Goal: Transaction & Acquisition: Purchase product/service

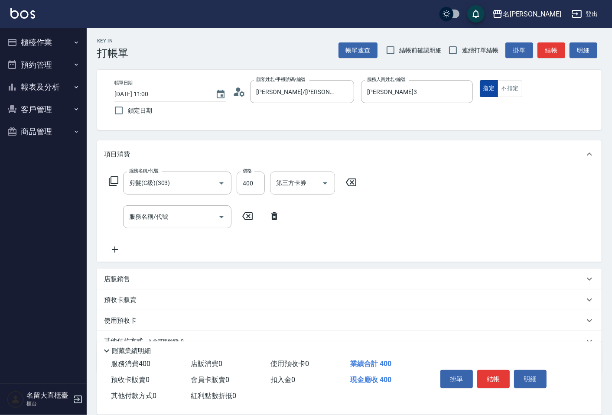
drag, startPoint x: 0, startPoint y: 0, endPoint x: 492, endPoint y: 93, distance: 500.7
click at [492, 93] on button "指定" at bounding box center [488, 88] width 19 height 17
click at [457, 53] on input "連續打單結帳" at bounding box center [453, 50] width 18 height 18
checkbox input "true"
click at [547, 49] on button "結帳" at bounding box center [551, 50] width 28 height 16
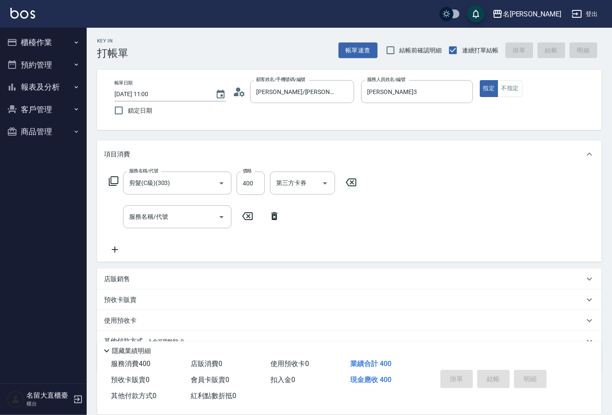
type input "[DATE] 11:49"
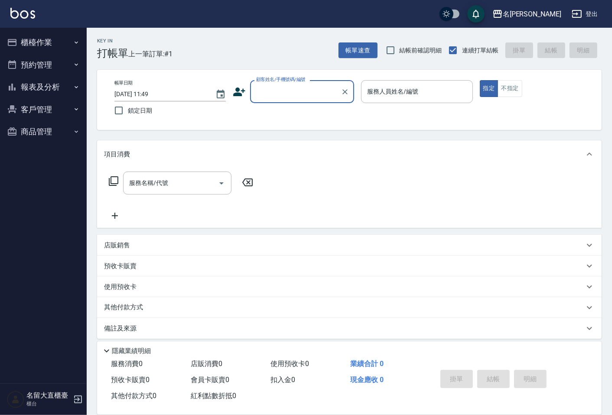
click at [315, 83] on div "顧客姓名/手機號碼/編號" at bounding box center [302, 91] width 104 height 23
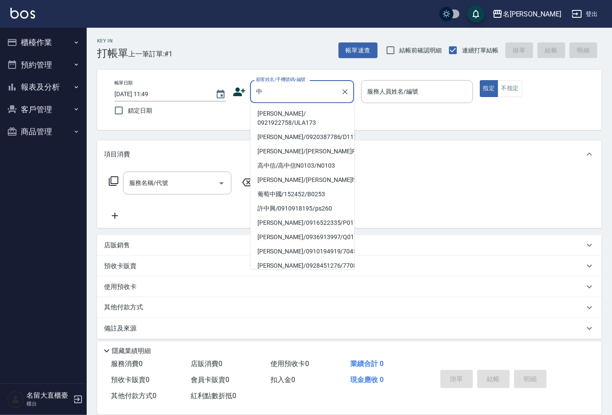
click at [295, 113] on li "[PERSON_NAME]/ 0921922758/ULA173" at bounding box center [302, 118] width 104 height 23
type input "[PERSON_NAME]/ 0921922758/ULA173"
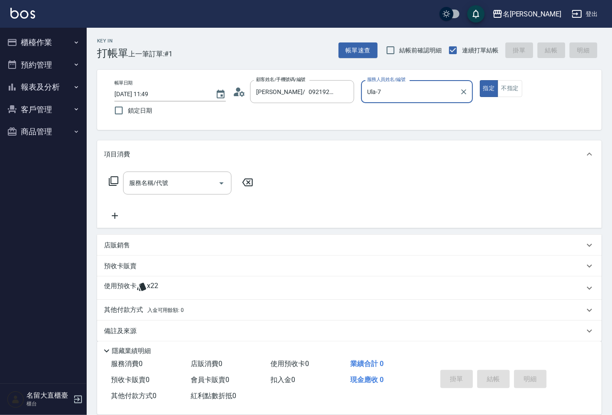
click at [386, 95] on input "Ula-7" at bounding box center [410, 91] width 91 height 15
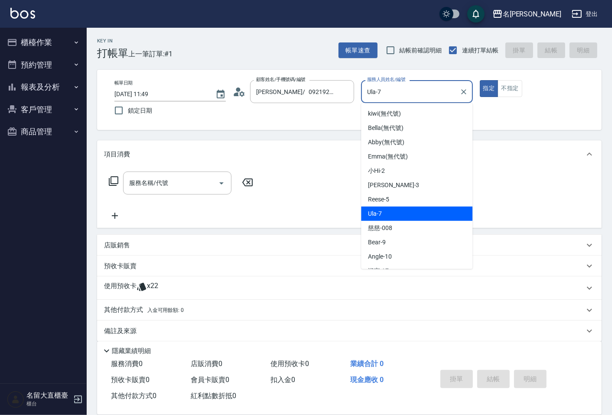
scroll to position [48, 0]
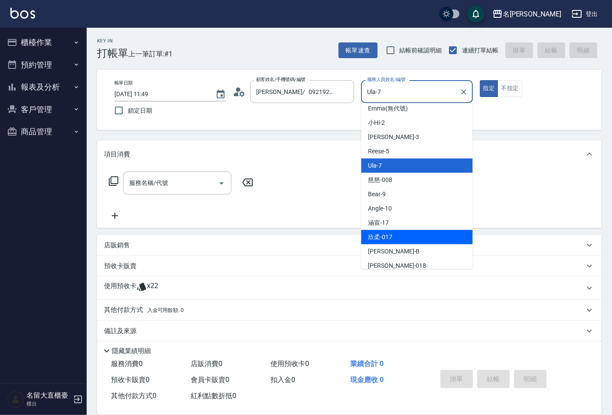
click at [395, 233] on div "欣柔 -017" at bounding box center [416, 237] width 111 height 14
type input "欣柔-017"
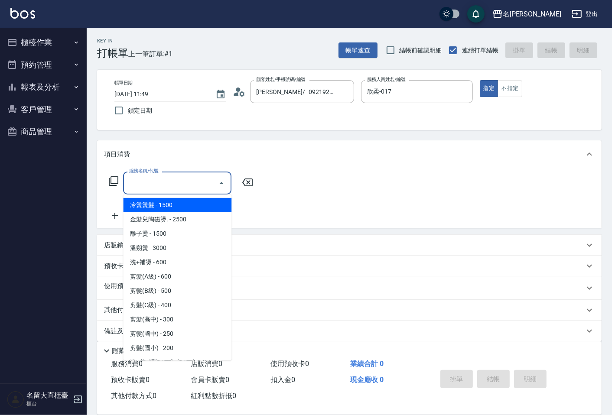
drag, startPoint x: 184, startPoint y: 178, endPoint x: 178, endPoint y: 238, distance: 60.5
click at [184, 179] on input "服務名稱/代號" at bounding box center [170, 182] width 87 height 15
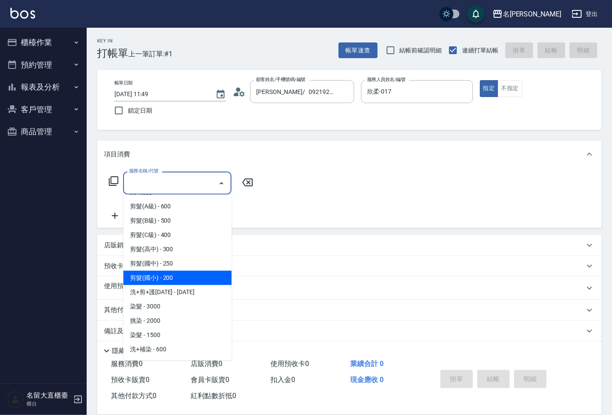
scroll to position [144, 0]
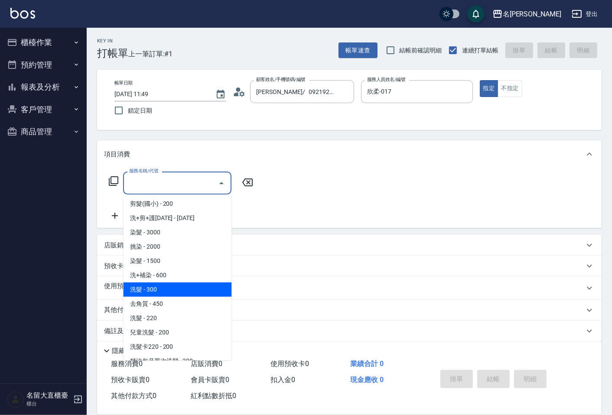
click at [156, 288] on span "洗髮 - 300" at bounding box center [177, 289] width 108 height 14
type input "洗髮(500)"
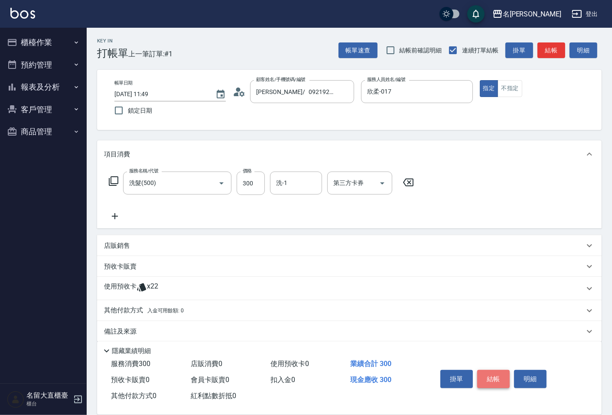
click at [495, 379] on button "結帳" at bounding box center [493, 379] width 32 height 18
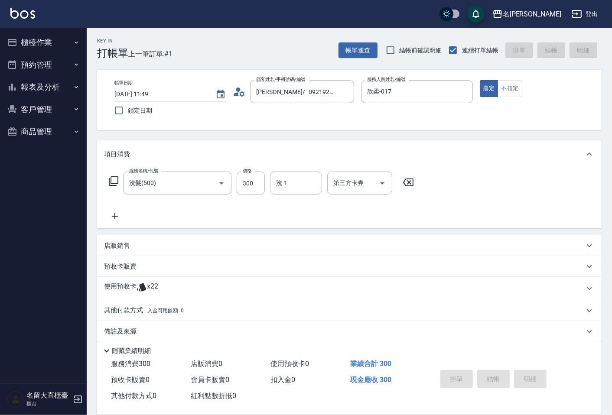
type input "[DATE] 12:07"
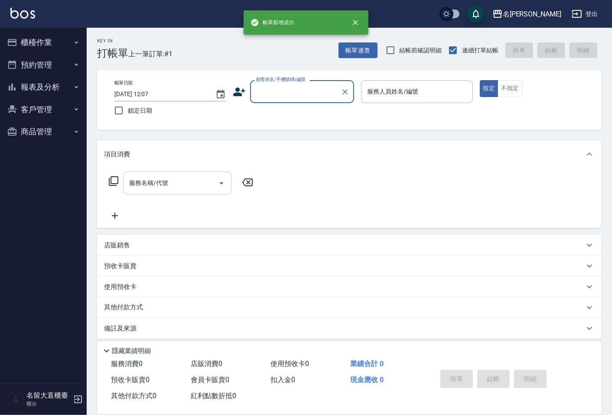
scroll to position [0, 0]
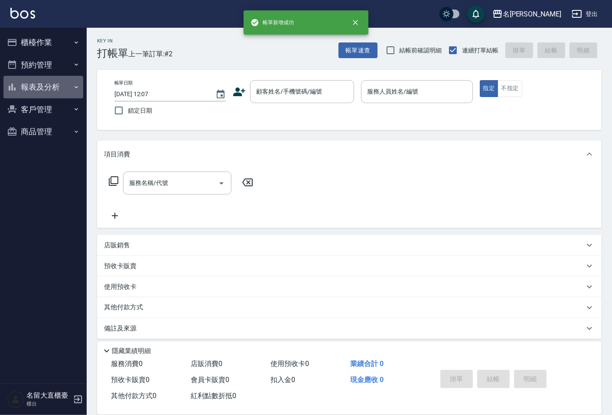
click at [64, 80] on button "報表及分析" at bounding box center [43, 87] width 80 height 23
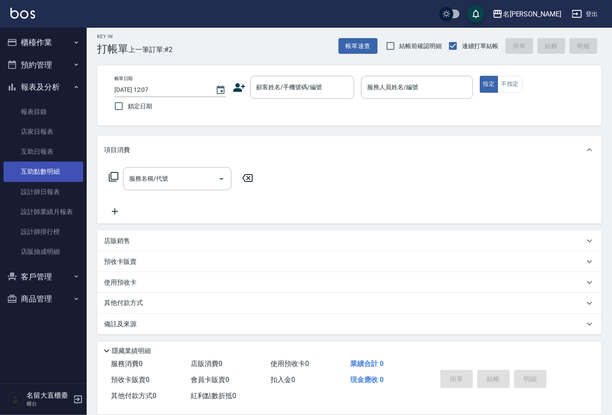
scroll to position [6, 0]
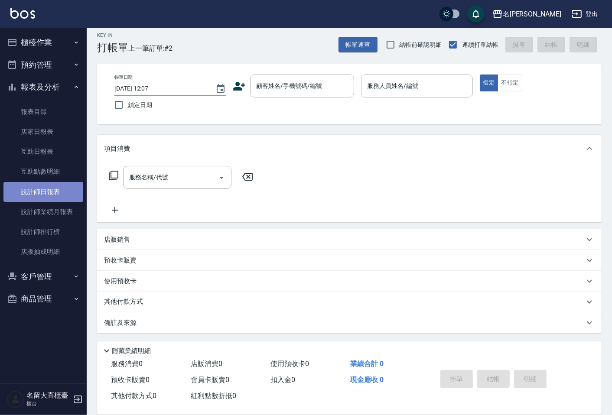
click at [54, 189] on link "設計師日報表" at bounding box center [43, 192] width 80 height 20
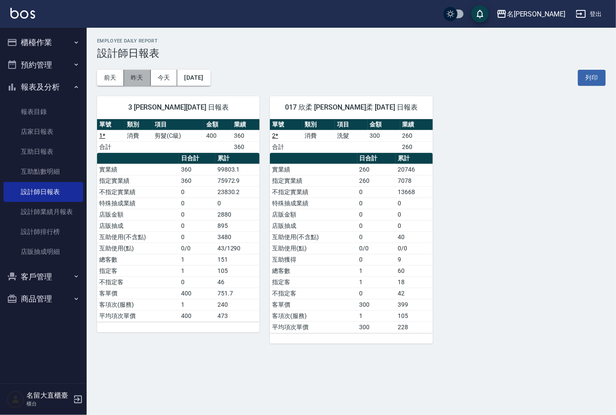
click at [138, 78] on button "昨天" at bounding box center [137, 78] width 27 height 16
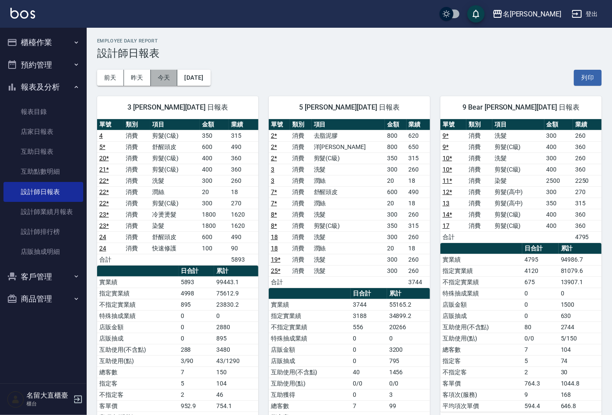
click at [162, 78] on button "今天" at bounding box center [164, 78] width 27 height 16
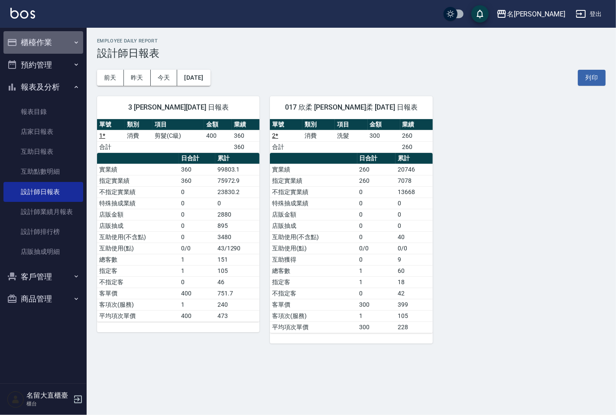
click at [42, 39] on button "櫃檯作業" at bounding box center [43, 42] width 80 height 23
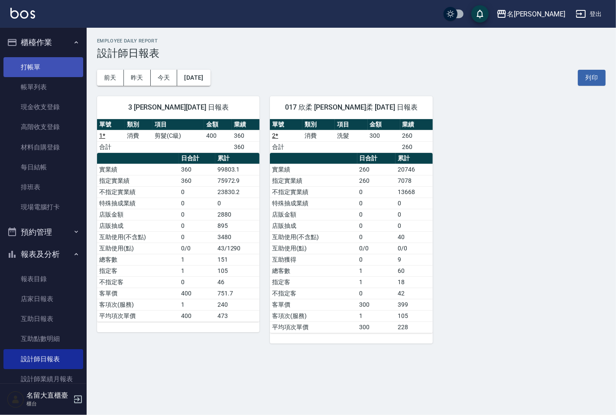
click at [35, 58] on link "打帳單" at bounding box center [43, 67] width 80 height 20
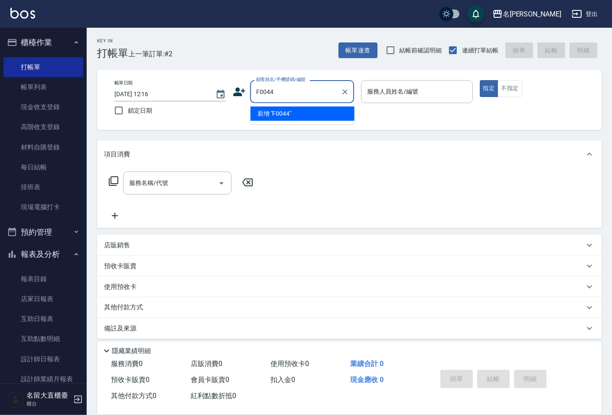
type input "F0044"
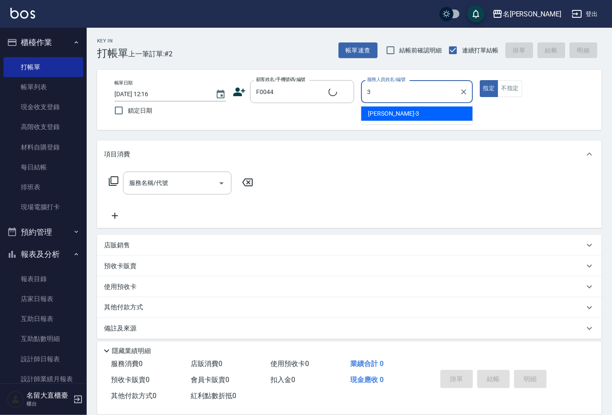
type input "3"
type button "true"
type input "[PERSON_NAME]/0922801801/F0044"
type input "[PERSON_NAME]3"
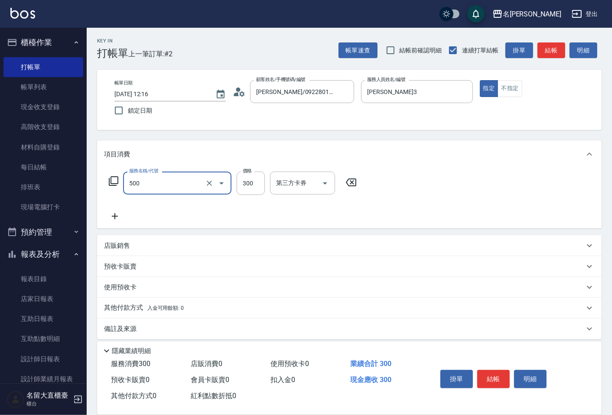
type input "洗髮(500)"
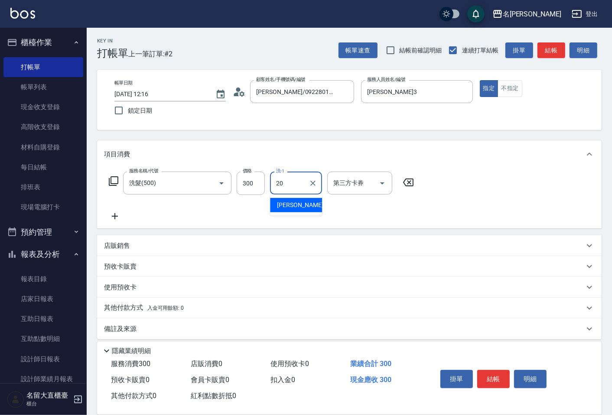
type input "詩雅-20"
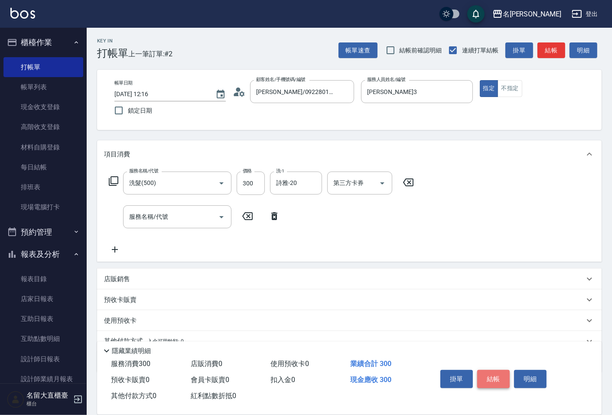
click at [482, 378] on button "結帳" at bounding box center [493, 379] width 32 height 18
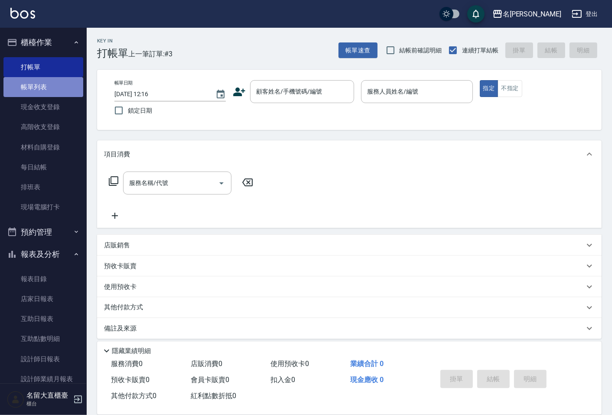
click at [62, 84] on link "帳單列表" at bounding box center [43, 87] width 80 height 20
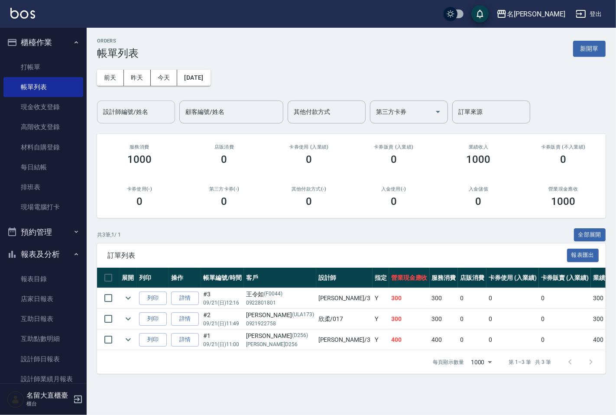
click at [137, 103] on div "設計師編號/姓名" at bounding box center [136, 111] width 78 height 23
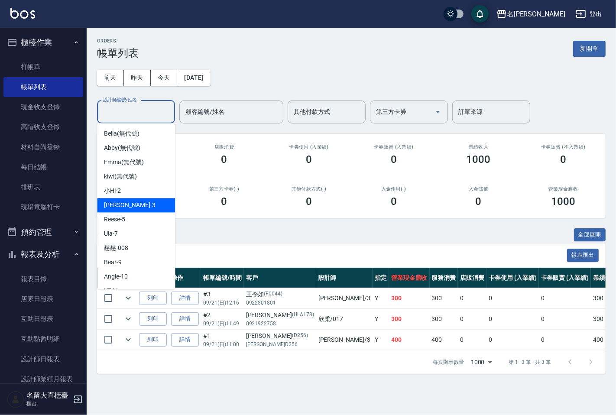
click at [124, 198] on div "[PERSON_NAME]3" at bounding box center [136, 205] width 78 height 14
type input "[PERSON_NAME]3"
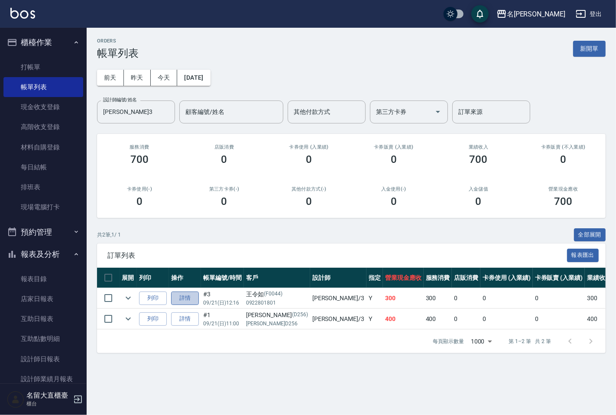
click at [185, 295] on link "詳情" at bounding box center [185, 297] width 28 height 13
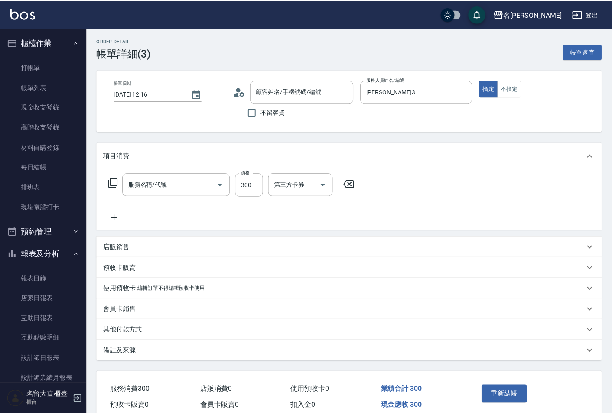
type input "[DATE] 12:16"
type input "[PERSON_NAME]3"
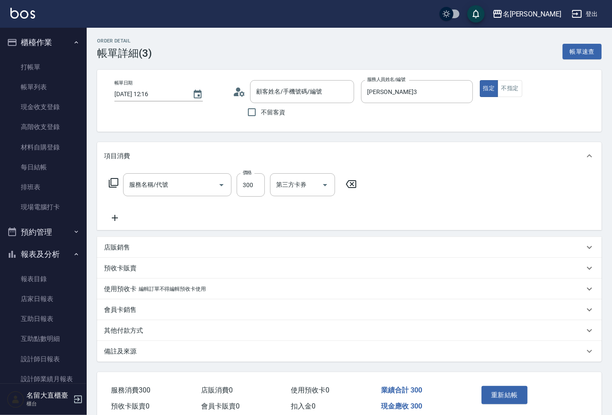
type input "洗髮(500)"
type input "[PERSON_NAME]/0922801801/F0044"
click at [116, 213] on icon at bounding box center [115, 218] width 22 height 10
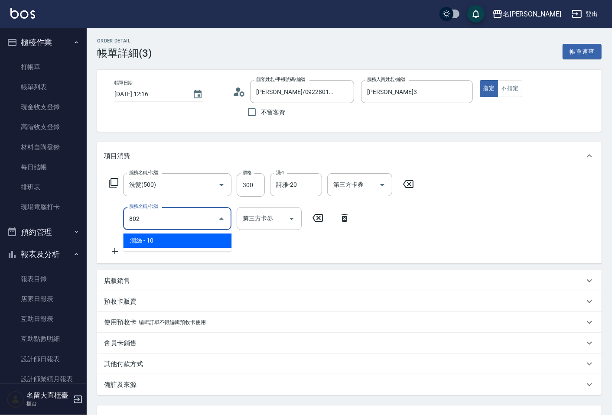
type input "[PERSON_NAME](802)"
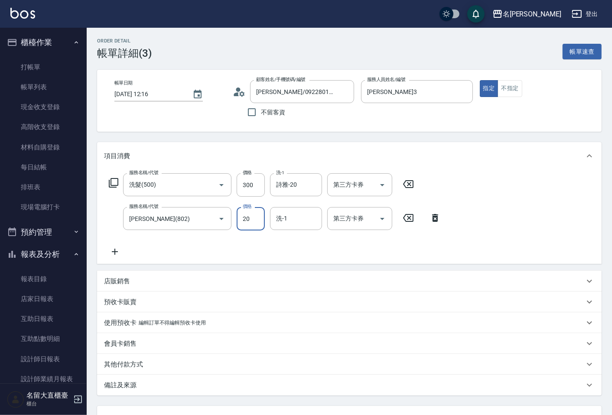
type input "20"
click at [276, 210] on div "洗-1" at bounding box center [296, 218] width 52 height 23
type input "詩雅-20"
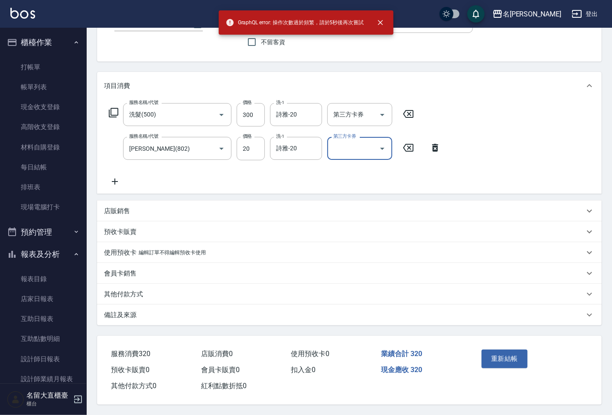
scroll to position [72, 0]
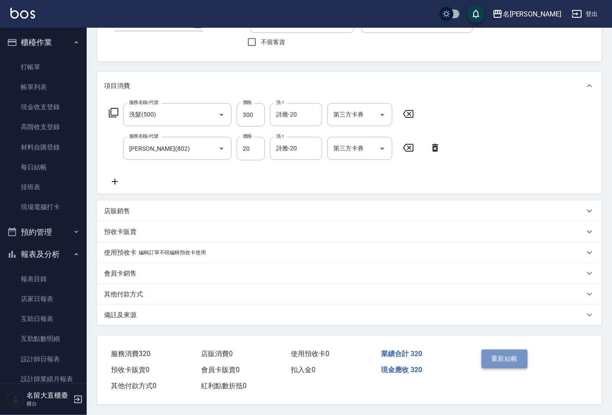
click at [497, 353] on button "重新結帳" at bounding box center [504, 359] width 46 height 18
